Goal: Task Accomplishment & Management: Manage account settings

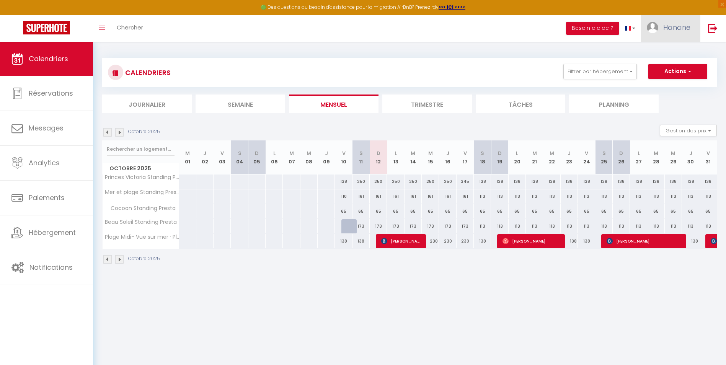
click at [676, 29] on span "Hanane" at bounding box center [677, 28] width 27 height 10
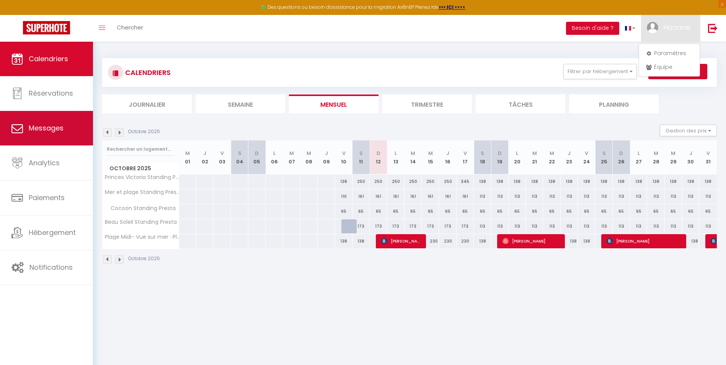
click at [66, 128] on link "Messages" at bounding box center [46, 128] width 93 height 34
select select "message"
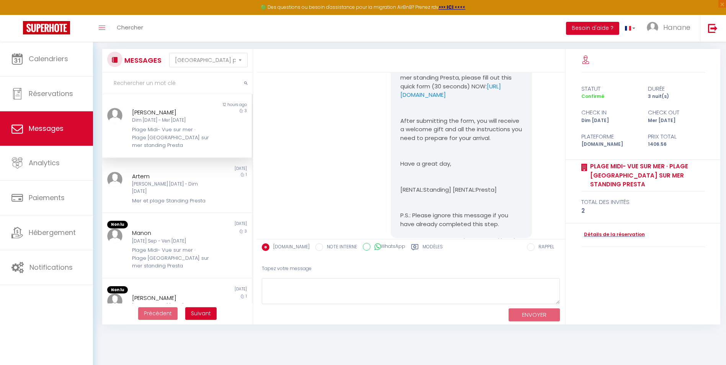
scroll to position [130, 0]
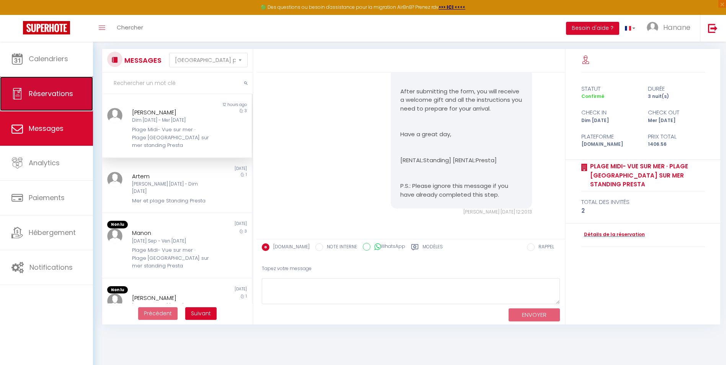
click at [67, 100] on link "Réservations" at bounding box center [46, 94] width 93 height 34
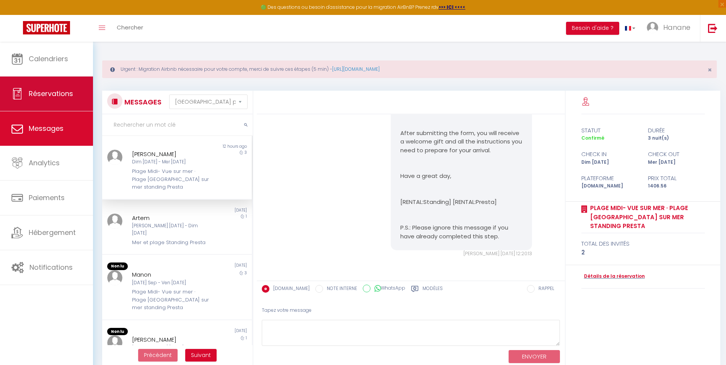
select select "not_cancelled"
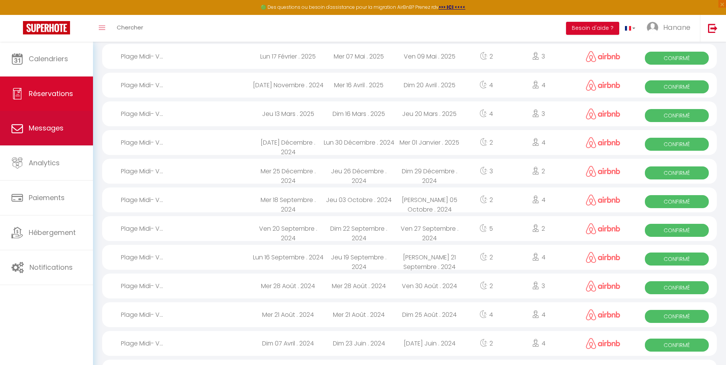
scroll to position [843, 0]
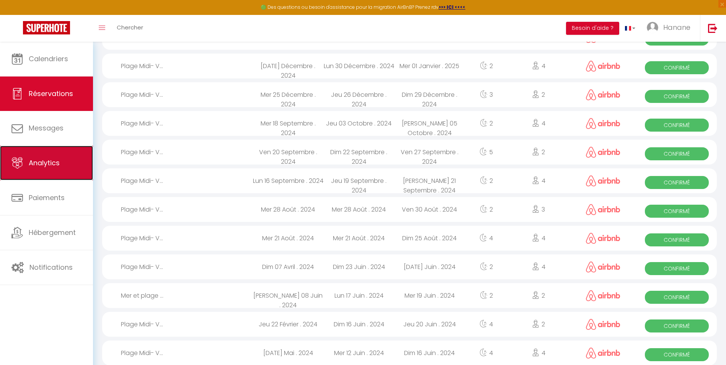
click at [40, 163] on span "Analytics" at bounding box center [44, 163] width 31 height 10
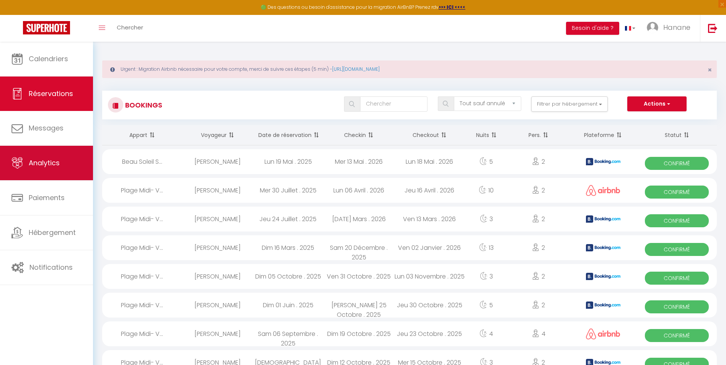
select select "2025"
select select "10"
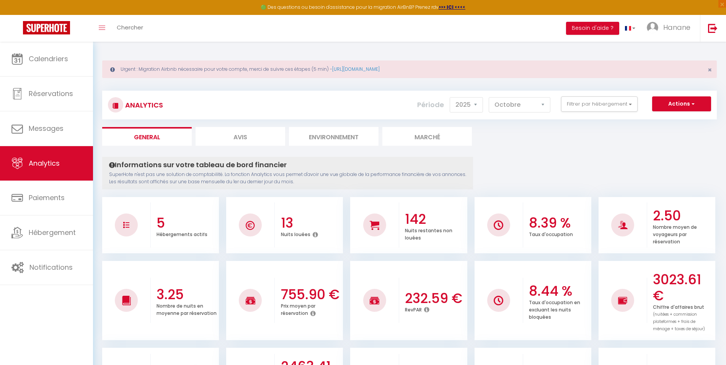
click at [237, 133] on li "Avis" at bounding box center [241, 136] width 90 height 19
select select "2025"
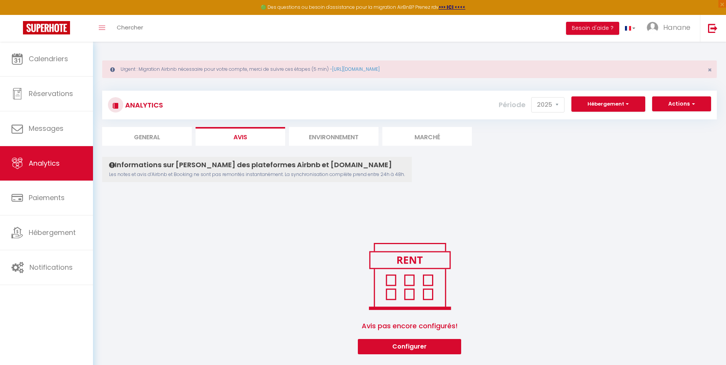
click at [169, 138] on li "General" at bounding box center [147, 136] width 90 height 19
select select "2025"
select select "10"
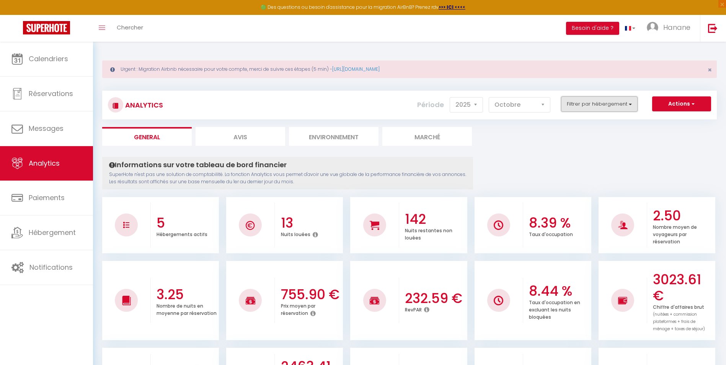
click at [627, 103] on button "Filtrer par hébergement" at bounding box center [599, 104] width 77 height 15
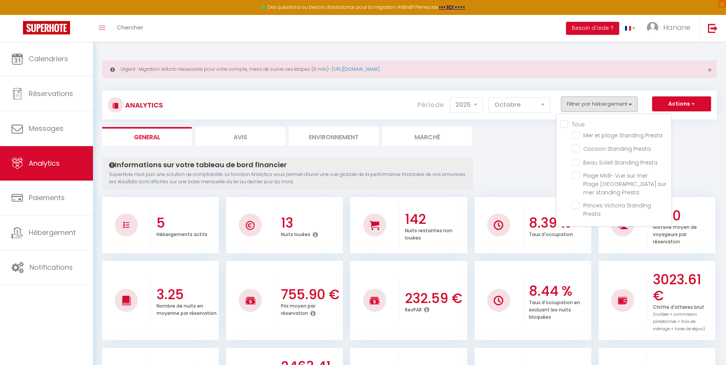
click at [515, 133] on ul "General Avis Environnement Marché" at bounding box center [409, 136] width 615 height 19
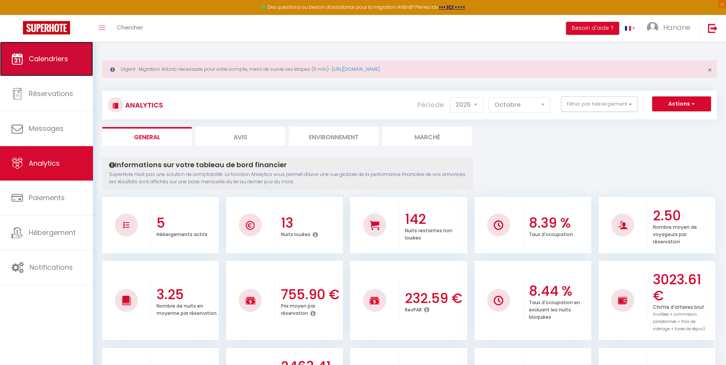
click at [49, 59] on span "Calendriers" at bounding box center [48, 59] width 39 height 10
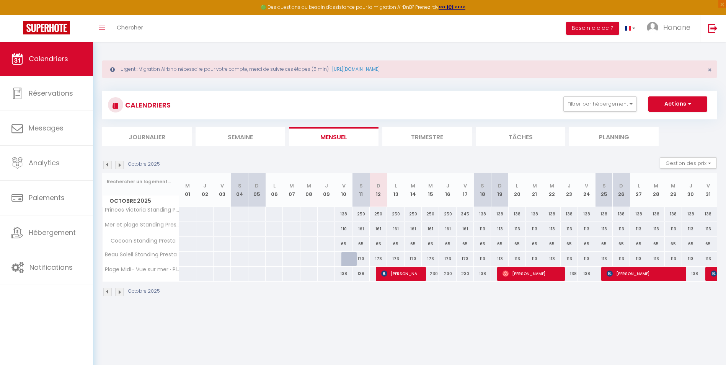
scroll to position [42, 0]
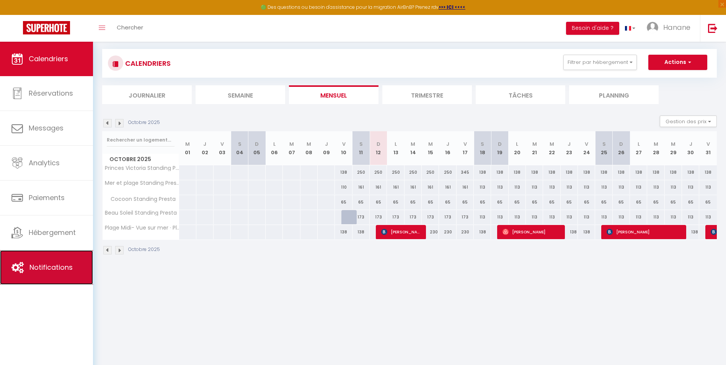
click at [77, 268] on link "Notifications" at bounding box center [46, 267] width 93 height 34
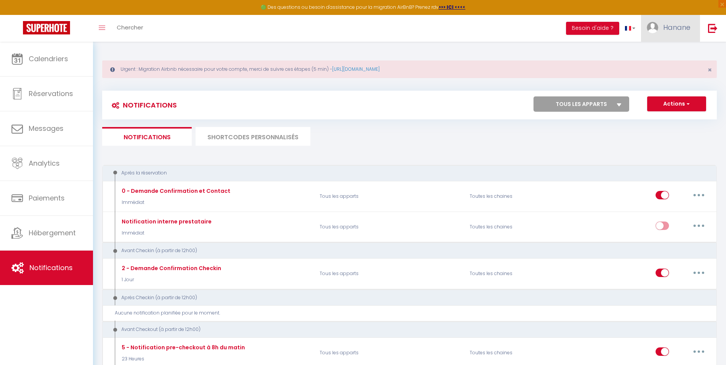
click at [689, 28] on span "Hanane" at bounding box center [677, 28] width 27 height 10
click at [669, 54] on link "Paramètres" at bounding box center [669, 53] width 57 height 13
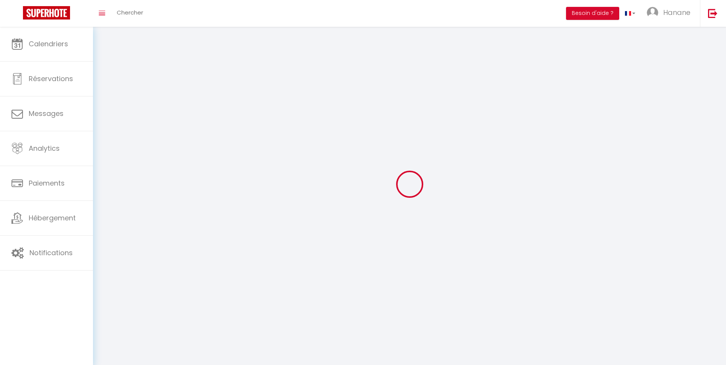
type input "Hanane"
type input "Amimi"
type input "[PHONE_NUMBER]"
type input "[STREET_ADDRESS] Le Beau Soleil A"
type input "06210"
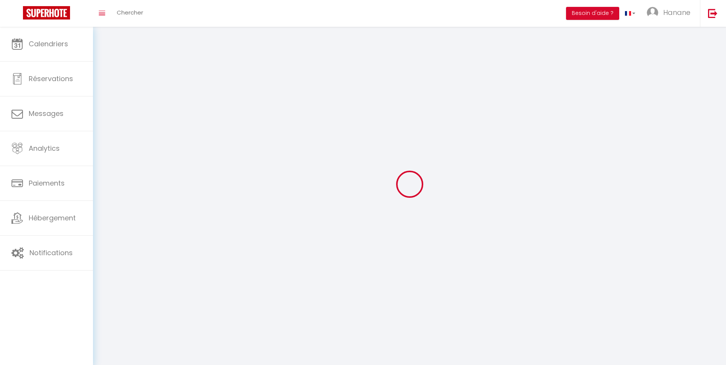
type input "Mandelieu"
type input "3pcZKH4vrH6uCbybqmxOnsTJl"
type input "vNTae27YsY5YStXo8CmYl86PM"
select select "28"
select select "fr"
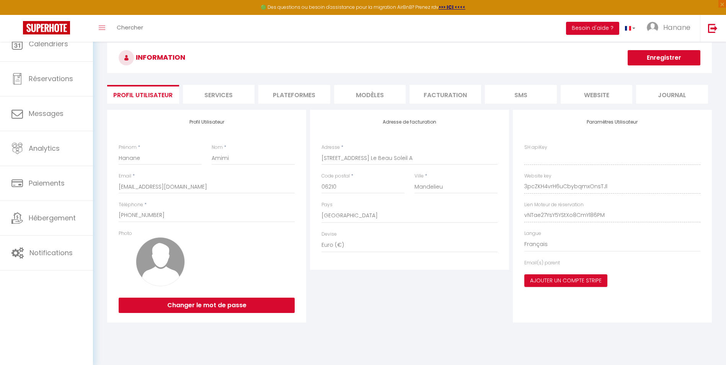
type input "3pcZKH4vrH6uCbybqmxOnsTJl"
type input "vNTae27YsY5YStXo8CmYl86PM"
type input "[URL][DOMAIN_NAME]"
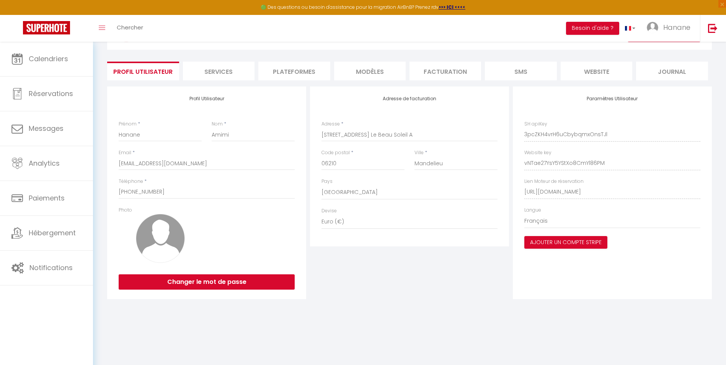
scroll to position [42, 0]
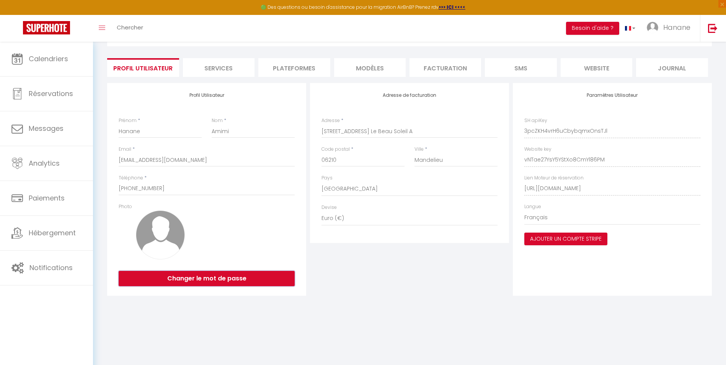
click at [229, 281] on button "Changer le mot de passe" at bounding box center [207, 278] width 176 height 15
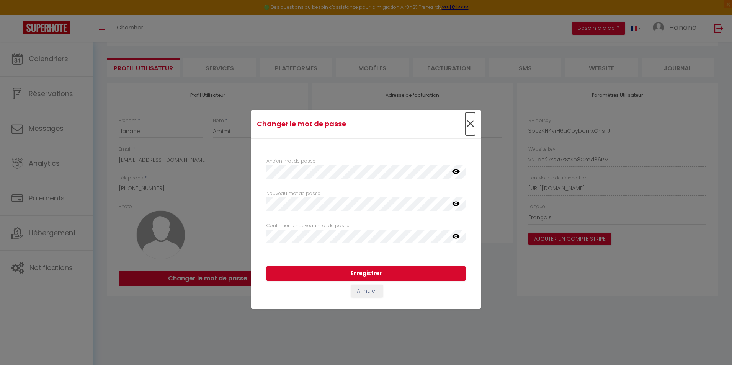
click at [471, 123] on span "×" at bounding box center [471, 124] width 10 height 23
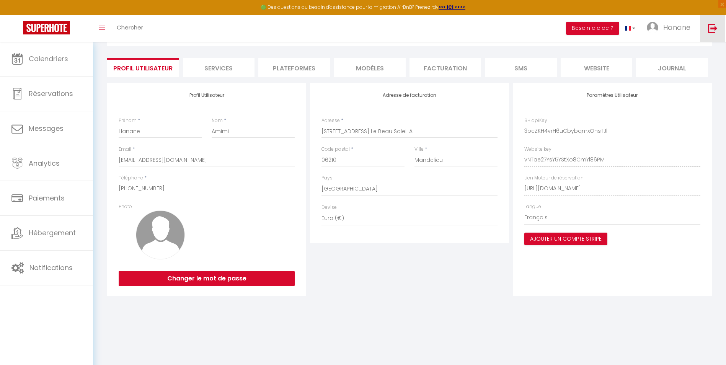
click at [714, 28] on img at bounding box center [713, 28] width 10 height 10
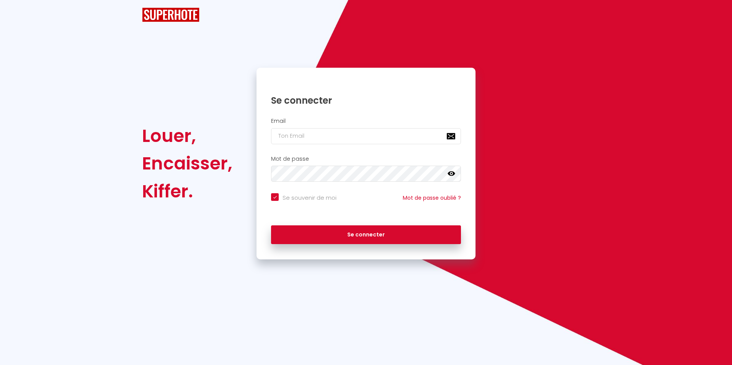
checkbox input "true"
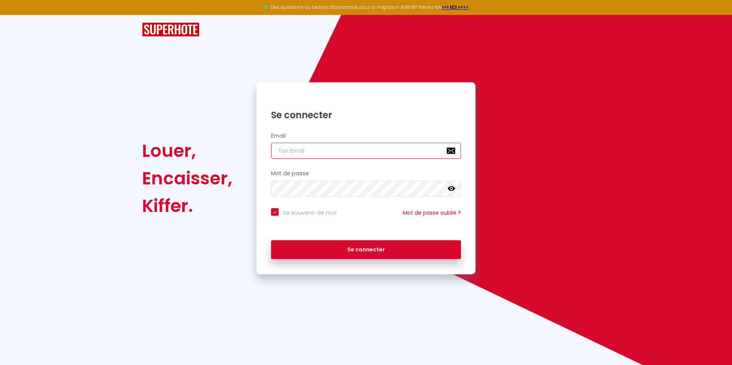
type input "[EMAIL_ADDRESS][DOMAIN_NAME]"
click at [454, 190] on icon at bounding box center [452, 189] width 8 height 8
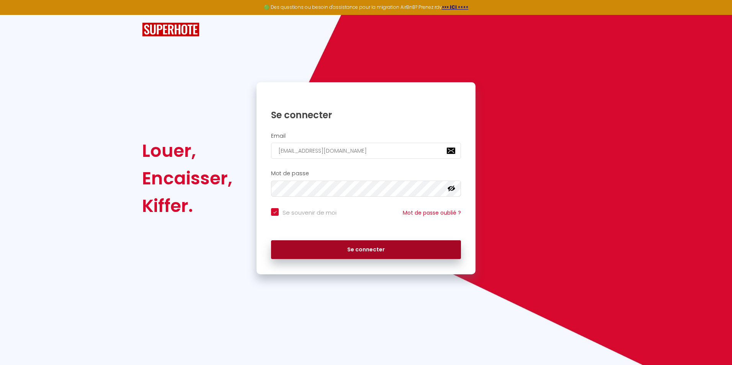
click at [450, 251] on button "Se connecter" at bounding box center [366, 250] width 190 height 19
checkbox input "true"
